Goal: Information Seeking & Learning: Understand process/instructions

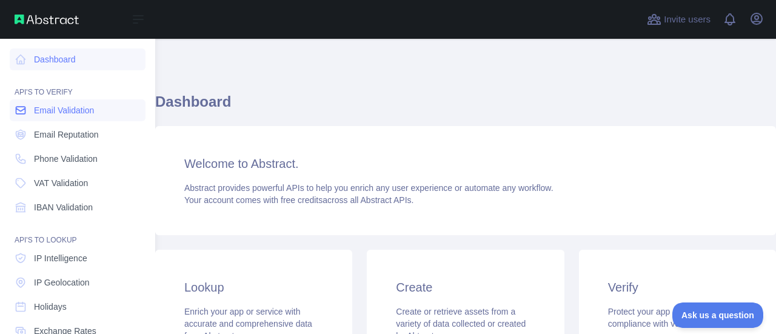
click at [50, 112] on span "Email Validation" at bounding box center [64, 110] width 60 height 12
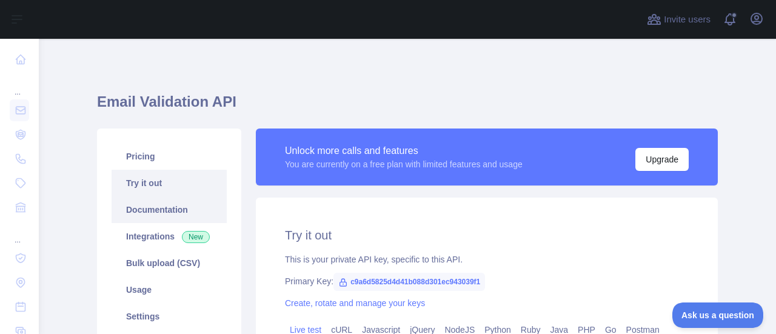
click at [173, 210] on link "Documentation" at bounding box center [169, 210] width 115 height 27
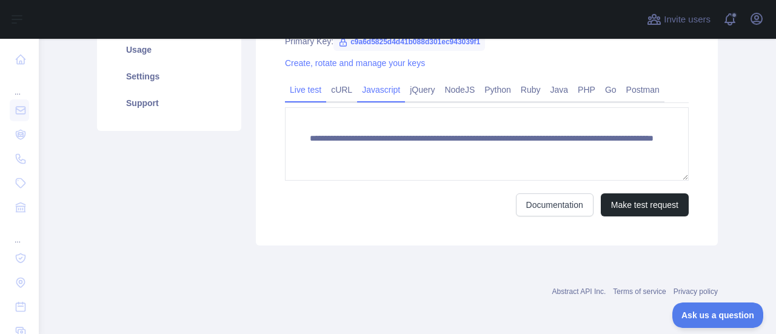
scroll to position [58, 0]
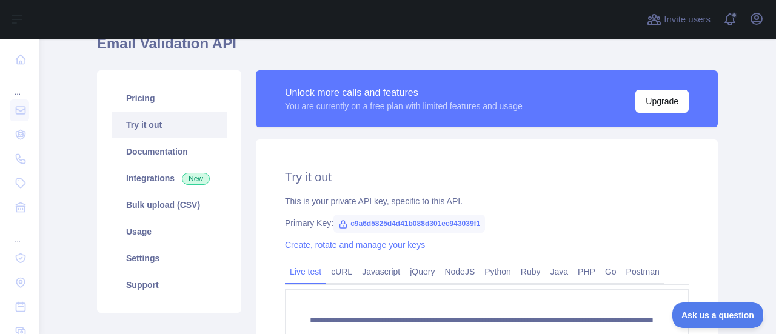
click at [344, 222] on span "c9a6d5825d4d41b088d301ec943039f1" at bounding box center [410, 224] width 152 height 18
drag, startPoint x: 360, startPoint y: 222, endPoint x: 393, endPoint y: 222, distance: 32.8
click at [393, 222] on span "c9a6d5825d4d41b088d301ec943039f1" at bounding box center [410, 224] width 152 height 18
click at [345, 224] on span "c9a6d5825d4d41b088d301ec943039f1" at bounding box center [410, 224] width 152 height 18
click at [346, 223] on span "c9a6d5825d4d41b088d301ec943039f1" at bounding box center [410, 224] width 152 height 18
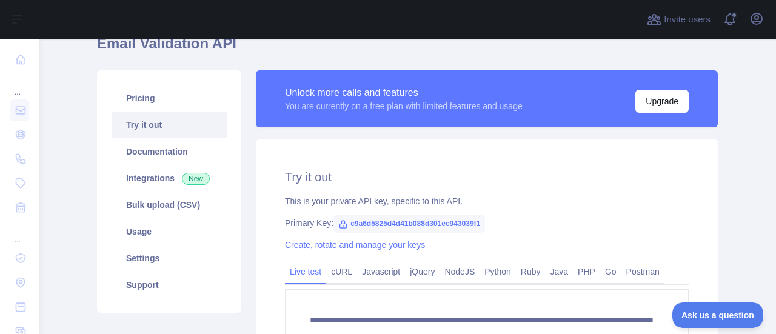
click at [348, 221] on span "c9a6d5825d4d41b088d301ec943039f1" at bounding box center [410, 224] width 152 height 18
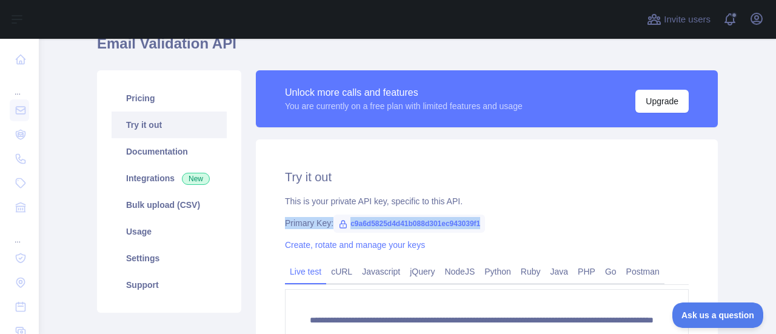
click at [348, 221] on span "c9a6d5825d4d41b088d301ec943039f1" at bounding box center [410, 224] width 152 height 18
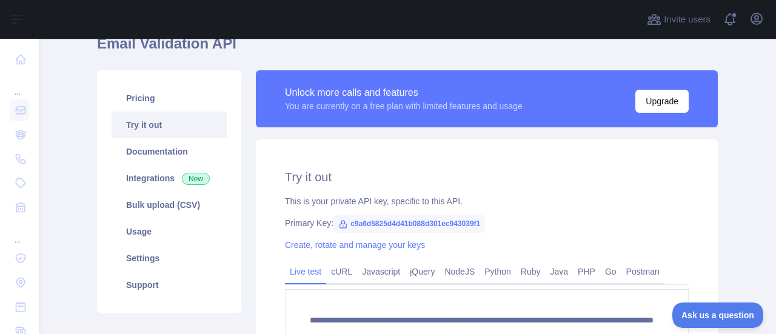
click at [346, 221] on span "c9a6d5825d4d41b088d301ec943039f1" at bounding box center [410, 224] width 152 height 18
copy span "c9a6d5825d4d41b088d301ec943039f1"
